Goal: Task Accomplishment & Management: Manage account settings

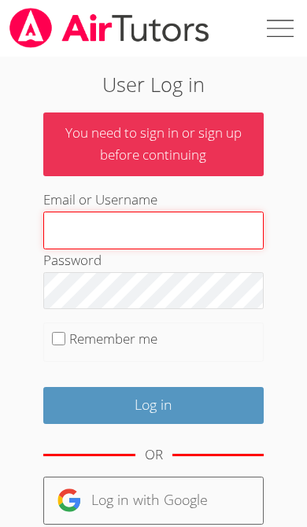
type input "[EMAIL_ADDRESS][DOMAIN_NAME]"
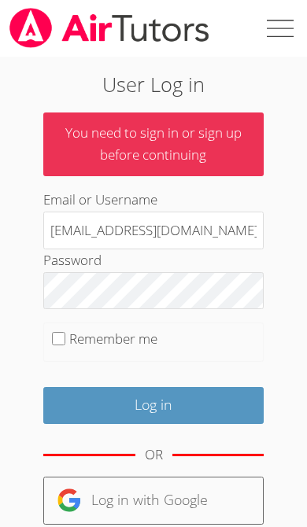
click at [153, 401] on input "Log in" at bounding box center [153, 405] width 221 height 37
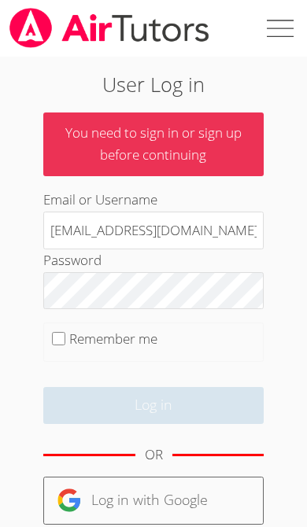
click at [62, 333] on input "Remember me" at bounding box center [58, 338] width 13 height 13
checkbox input "true"
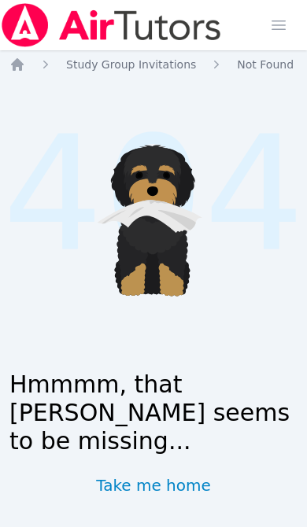
click at [24, 67] on icon "Breadcrumb" at bounding box center [17, 65] width 16 height 16
